Goal: Task Accomplishment & Management: Manage account settings

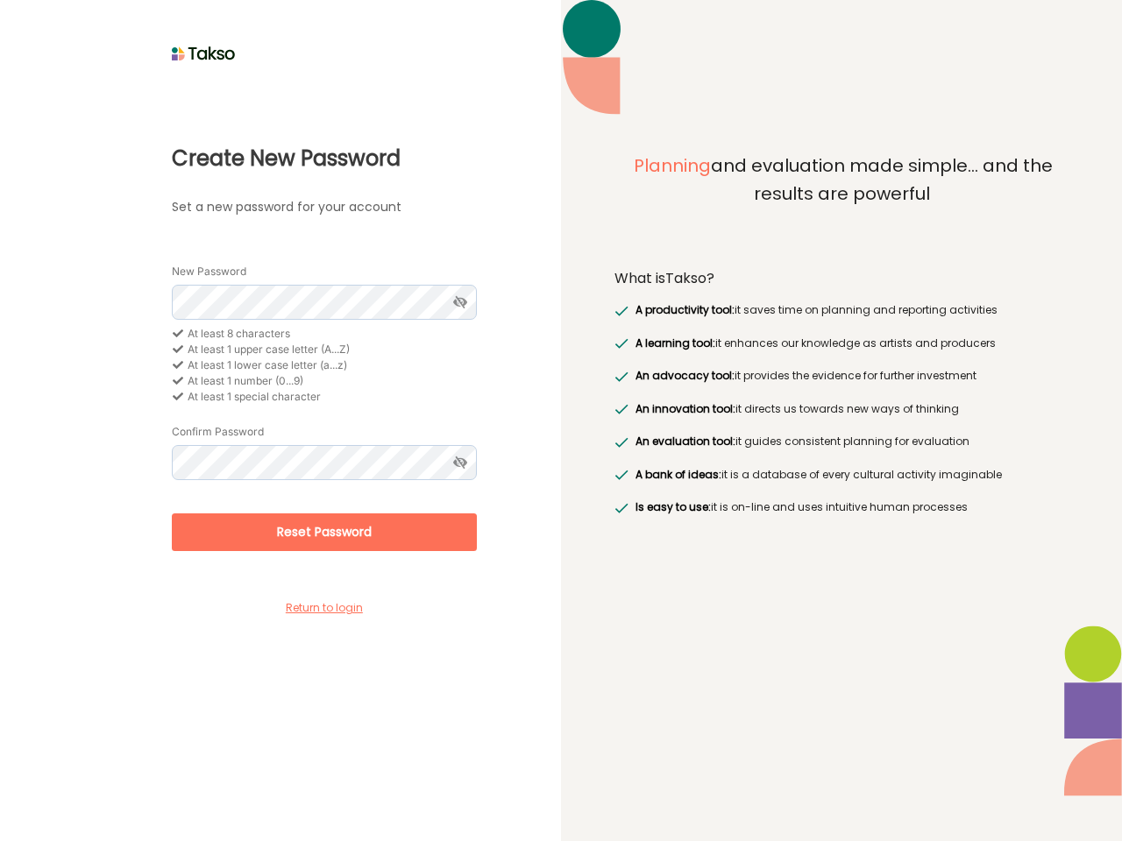
click at [561, 421] on div "Planning and evaluation made simple... and the results are powerful What is Tak…" at bounding box center [841, 420] width 561 height 841
click at [459, 302] on icon at bounding box center [459, 302] width 32 height 35
click at [178, 331] on icon at bounding box center [178, 331] width 12 height 11
click at [178, 347] on icon at bounding box center [178, 347] width 12 height 11
click at [178, 363] on icon at bounding box center [178, 362] width 12 height 11
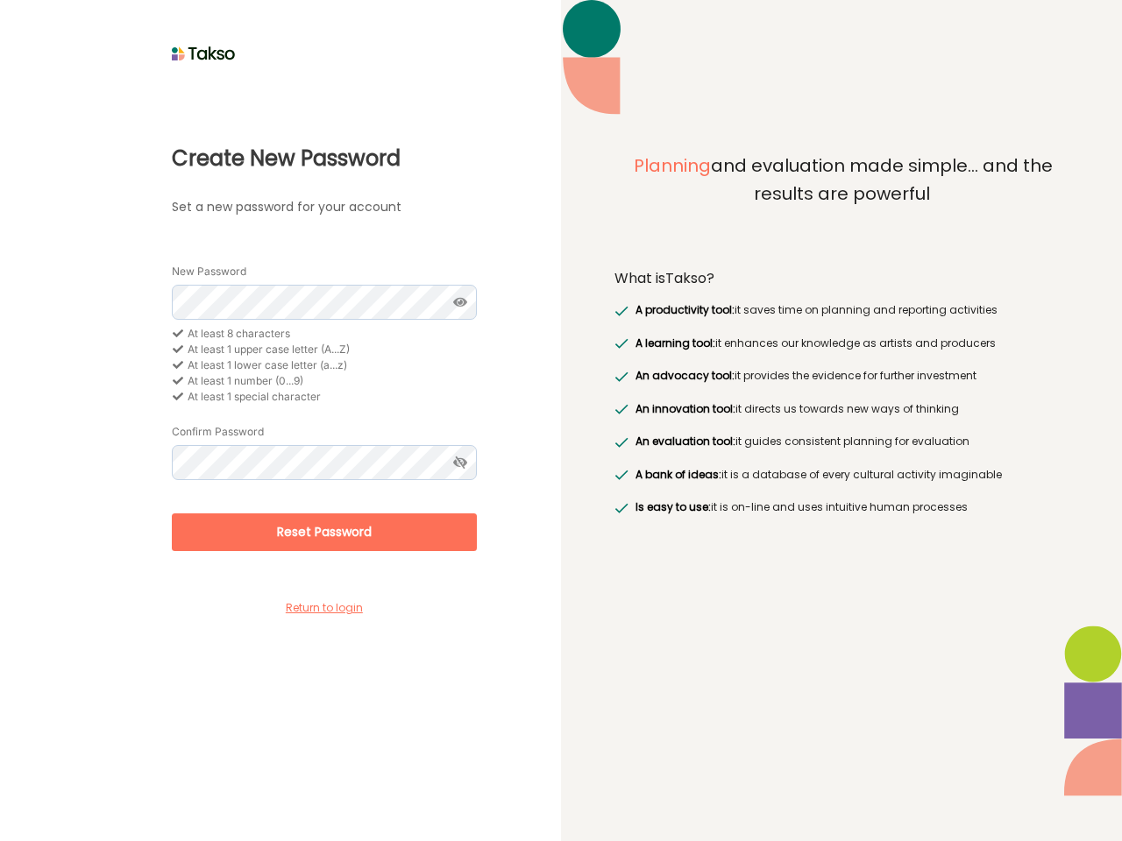
click at [178, 379] on icon at bounding box center [178, 378] width 12 height 11
click at [178, 394] on icon at bounding box center [178, 394] width 12 height 11
click at [459, 463] on icon at bounding box center [459, 462] width 32 height 35
click at [324, 532] on button "Reset Password" at bounding box center [324, 532] width 305 height 38
